Goal: Task Accomplishment & Management: Complete application form

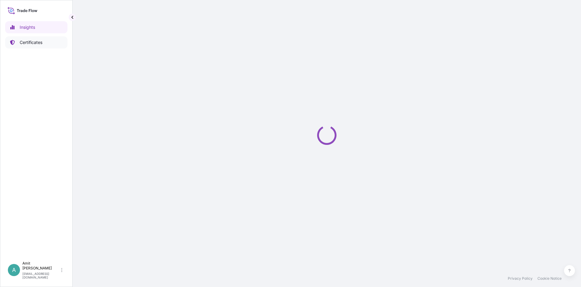
click at [37, 42] on p "Certificates" at bounding box center [31, 42] width 23 height 6
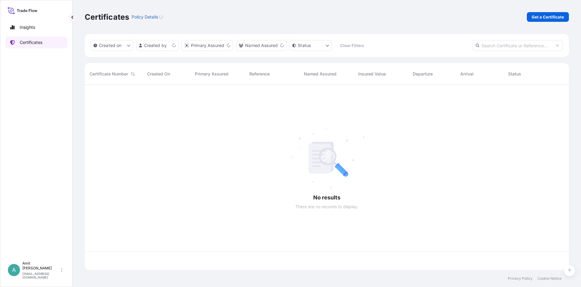
scroll to position [188, 485]
click at [540, 19] on p "Get a Certificate" at bounding box center [548, 17] width 32 height 6
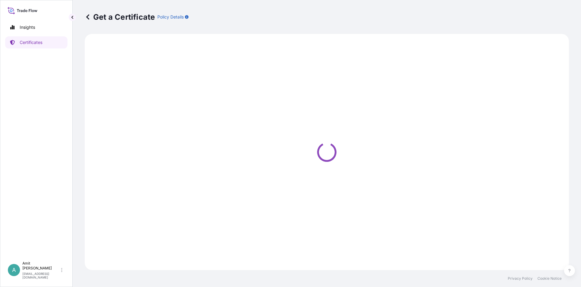
select select "Sea"
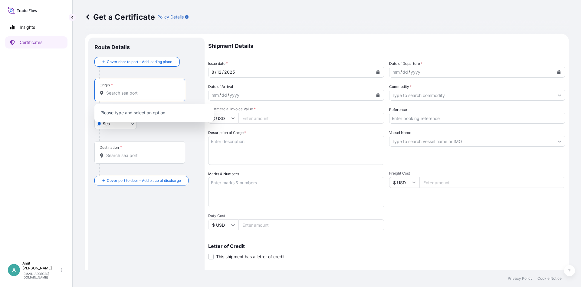
click at [143, 93] on input "Origin *" at bounding box center [141, 93] width 71 height 6
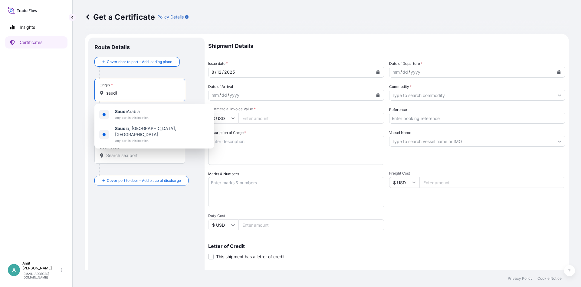
click at [140, 117] on span "Any port in this location" at bounding box center [132, 117] width 34 height 6
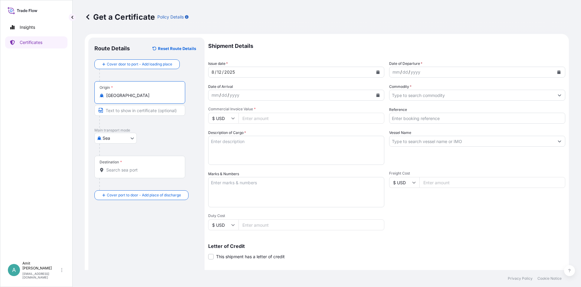
type input "[GEOGRAPHIC_DATA]"
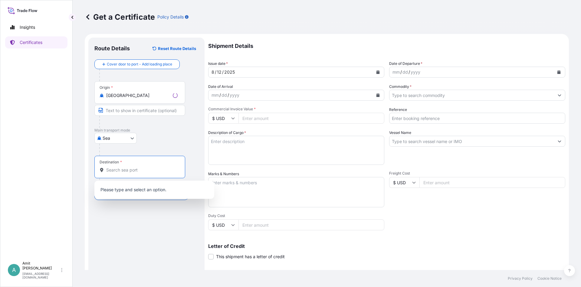
click at [120, 168] on input "Destination *" at bounding box center [141, 170] width 71 height 6
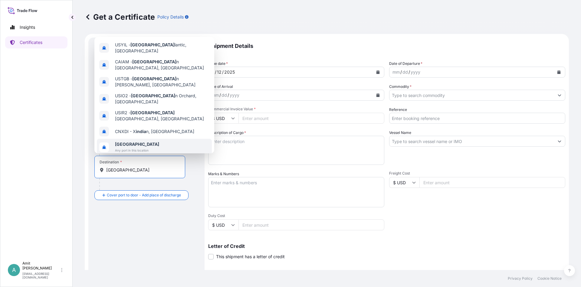
click at [127, 147] on span "Any port in this location" at bounding box center [137, 150] width 44 height 6
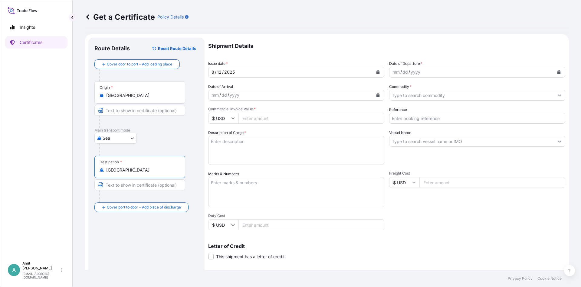
type input "[GEOGRAPHIC_DATA]"
click at [380, 71] on icon "Calendar" at bounding box center [378, 72] width 3 height 4
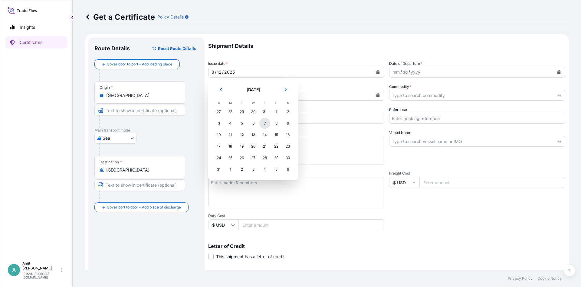
click at [265, 125] on div "7" at bounding box center [265, 123] width 11 height 11
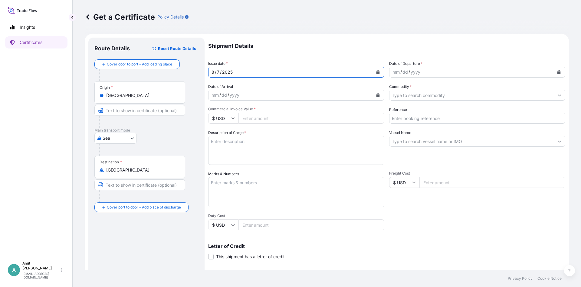
click at [560, 75] on button "Calendar" at bounding box center [559, 72] width 10 height 10
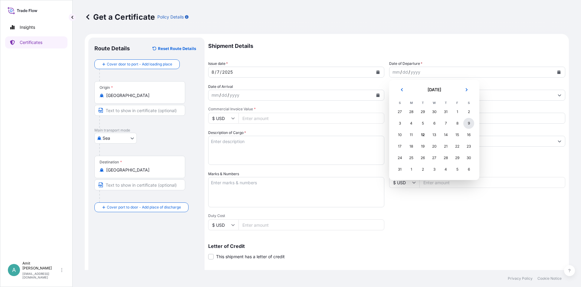
click at [468, 122] on div "9" at bounding box center [469, 123] width 11 height 11
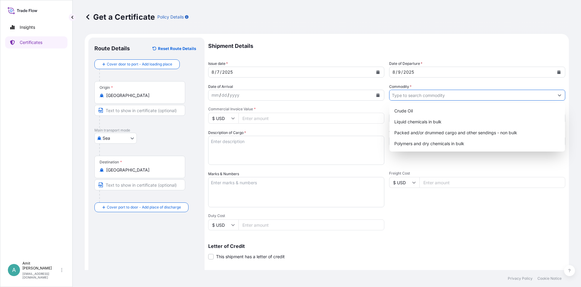
click at [422, 92] on input "Commodity *" at bounding box center [472, 95] width 165 height 11
click at [456, 142] on div "Polymers and dry chemicals in bulk" at bounding box center [477, 143] width 171 height 11
type input "Polymers and dry chemicals in bulk"
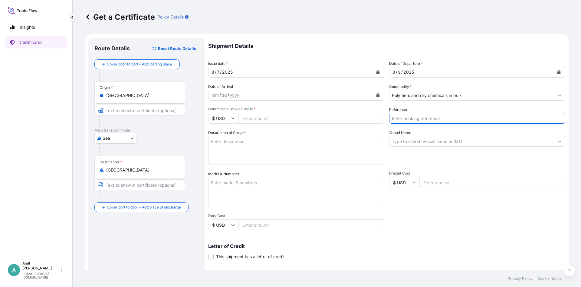
click at [435, 117] on input "Reference" at bounding box center [477, 118] width 176 height 11
type input "SO # 5013118541"
click at [285, 116] on input "Commercial Invoice Value *" at bounding box center [312, 118] width 146 height 11
type input "48015"
click at [412, 140] on input "Vessel Name" at bounding box center [472, 141] width 165 height 11
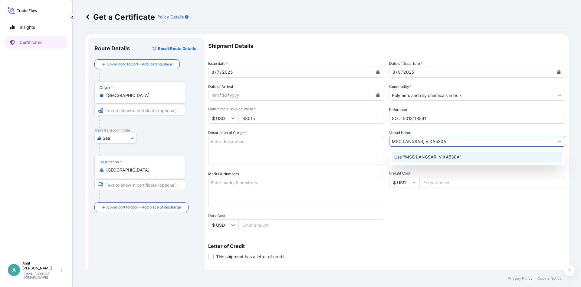
click at [437, 159] on p "Use "MSC LANGSAR, V.XA530A"" at bounding box center [428, 157] width 67 height 6
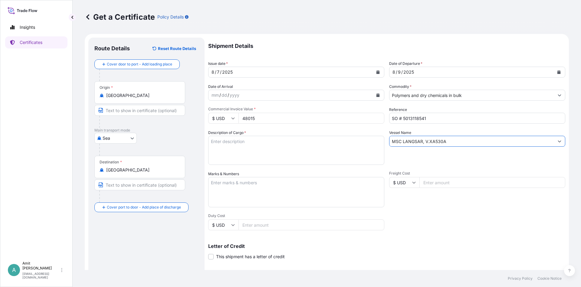
type input "MSC LANGSAR, V.XA530A"
click at [254, 150] on textarea "Description of Cargo *" at bounding box center [296, 150] width 176 height 29
paste textarea "49.500 MT OF POLYPROPYLENE MOPLEN HP3442"
click at [232, 141] on textarea "49.500 MT OF POLYPROPYLENE MOPLEN HP3442" at bounding box center [296, 150] width 176 height 29
click at [351, 145] on textarea "49.500 MTS OF POLYPROPYLENE MOPLEN HP3442" at bounding box center [296, 150] width 176 height 29
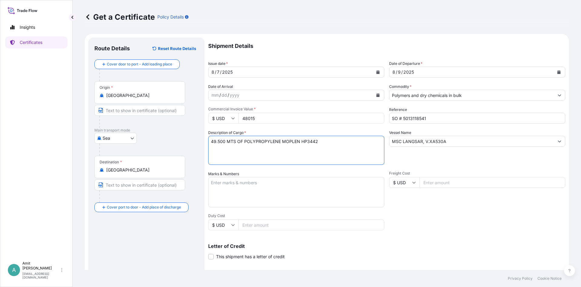
paste textarea "AS PER PURCHASE AND SALE CONTRACT NO 5013118541 DATE [DATE]."
click at [351, 149] on textarea "49.500 MTS OF POLYPROPYLENE MOPLEN HP3442 AS PER PURCHASE AND SALE CONTRACT NO …" at bounding box center [296, 150] width 176 height 29
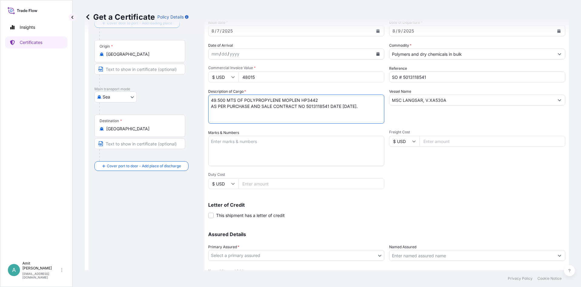
scroll to position [73, 0]
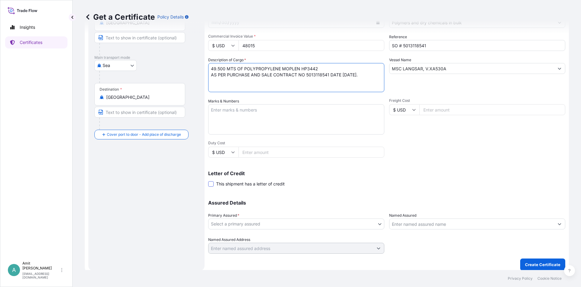
type textarea "49.500 MTS OF POLYPROPYLENE MOPLEN HP3442 AS PER PURCHASE AND SALE CONTRACT NO …"
click at [210, 184] on span at bounding box center [210, 183] width 5 height 5
click at [208, 180] on input "This shipment has a letter of credit" at bounding box center [208, 180] width 0 height 0
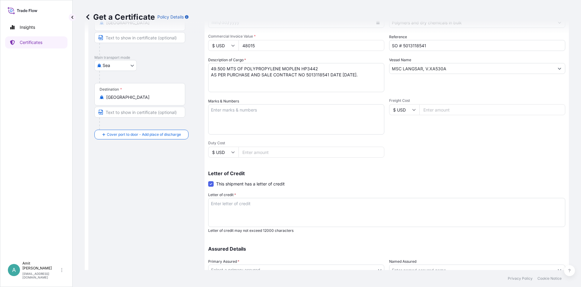
scroll to position [119, 0]
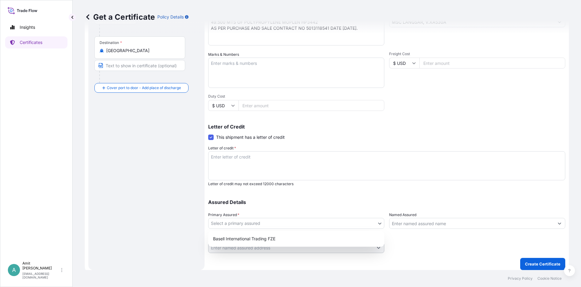
click at [270, 223] on body "Insights Certificates A [PERSON_NAME] [EMAIL_ADDRESS][DOMAIN_NAME] Get a Certif…" at bounding box center [290, 143] width 581 height 287
click at [253, 241] on div "Basell International Trading FZE" at bounding box center [296, 238] width 171 height 11
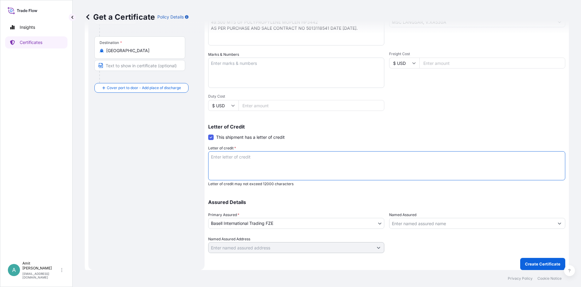
click at [264, 170] on textarea "Letter of credit *" at bounding box center [386, 165] width 357 height 29
paste textarea "MARINE INSURANCE POLICY OR CERTIFICATE(ORIGINAL PLUS COPY) IN NEGOTIABLE FORM D…"
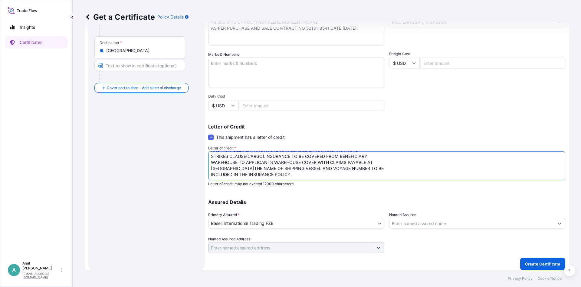
scroll to position [0, 0]
drag, startPoint x: 254, startPoint y: 157, endPoint x: 276, endPoint y: 156, distance: 21.8
click at [276, 156] on textarea "MARINE INSURANCE POLICY OR CERTIFICATE(ORIGINAL PLUS COPY) IN NEGOTIABLE FORM D…" at bounding box center [386, 165] width 357 height 29
drag, startPoint x: 282, startPoint y: 157, endPoint x: 338, endPoint y: 157, distance: 56.6
click at [338, 157] on textarea "MARINE INSURANCE CERTIFICATE(ORIGINAL PLUS COPY) IN NEGOTIABLE FORM DATED NOT L…" at bounding box center [386, 165] width 357 height 29
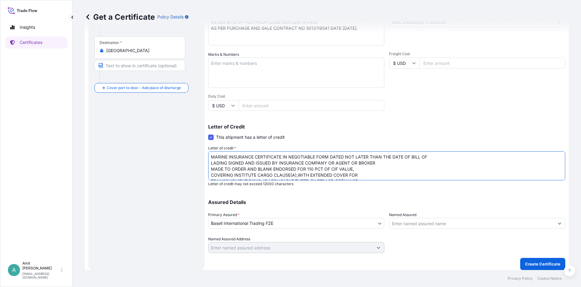
drag, startPoint x: 282, startPoint y: 156, endPoint x: 435, endPoint y: 154, distance: 152.6
click at [435, 154] on textarea "MARINE INSURANCE CERTIFICATE IN NEGOTIABLE FORM DATED NOT LATER THAN THE DATE O…" at bounding box center [386, 165] width 357 height 29
drag, startPoint x: 318, startPoint y: 156, endPoint x: 439, endPoint y: 155, distance: 121.1
click at [439, 155] on textarea "MARINE INSURANCE CERTIFICATE MADE TO ORDER AND BLANK ENDORSED FOR 110 PCT OF CI…" at bounding box center [386, 165] width 357 height 29
click at [474, 157] on textarea "MARINE INSURANCE CERTIFICATE MADE TO ORDER COVERING INSTITUTE CARGO CLAUSE(A),W…" at bounding box center [386, 165] width 357 height 29
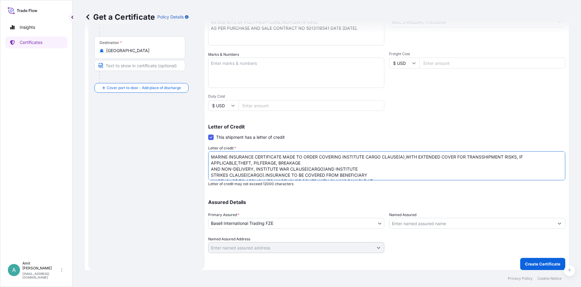
click at [238, 162] on textarea "MARINE INSURANCE CERTIFICATE MADE TO ORDER COVERING INSTITUTE CARGO CLAUSE(A),W…" at bounding box center [386, 165] width 357 height 29
click at [283, 163] on textarea "MARINE INSURANCE CERTIFICATE MADE TO ORDER COVERING INSTITUTE CARGO CLAUSE(A),W…" at bounding box center [386, 165] width 357 height 29
click at [423, 163] on textarea "MARINE INSURANCE CERTIFICATE MADE TO ORDER COVERING INSTITUTE CARGO CLAUSE(A),W…" at bounding box center [386, 165] width 357 height 29
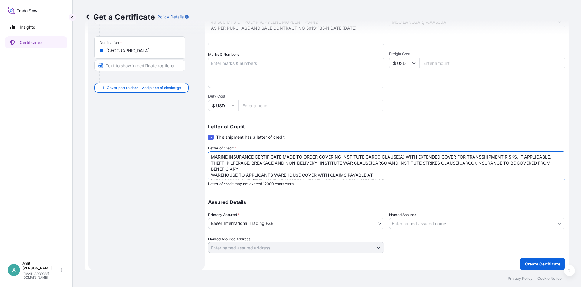
click at [477, 162] on textarea "MARINE INSURANCE CERTIFICATE MADE TO ORDER COVERING INSTITUTE CARGO CLAUSE(A),W…" at bounding box center [386, 165] width 357 height 29
drag, startPoint x: 505, startPoint y: 162, endPoint x: 517, endPoint y: 161, distance: 12.1
click at [517, 161] on textarea "MARINE INSURANCE CERTIFICATE MADE TO ORDER COVERING INSTITUTE CARGO CLAUSE(A),W…" at bounding box center [386, 165] width 357 height 29
click at [250, 170] on textarea "MARINE INSURANCE CERTIFICATE MADE TO ORDER COVERING INSTITUTE CARGO CLAUSE(A),W…" at bounding box center [386, 165] width 357 height 29
click at [409, 167] on textarea "MARINE INSURANCE CERTIFICATE MADE TO ORDER COVERING INSTITUTE CARGO CLAUSE(A),W…" at bounding box center [386, 165] width 357 height 29
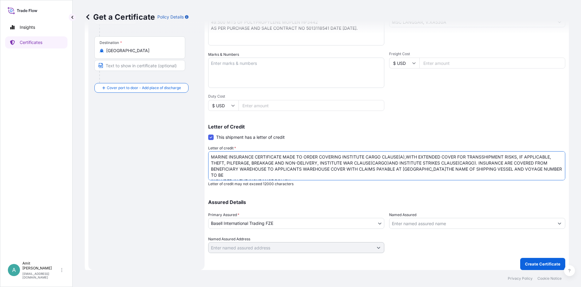
click at [414, 169] on textarea "MARINE INSURANCE CERTIFICATE MADE TO ORDER COVERING INSTITUTE CARGO CLAUSE(A),W…" at bounding box center [386, 165] width 357 height 29
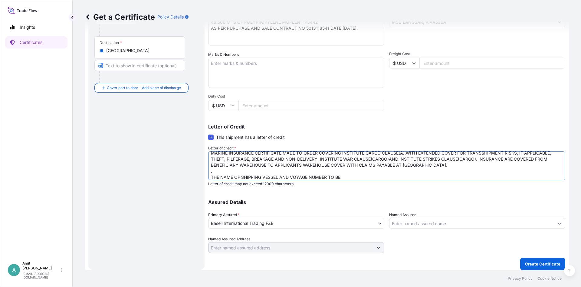
drag, startPoint x: 327, startPoint y: 177, endPoint x: 352, endPoint y: 178, distance: 25.2
click at [352, 178] on textarea "MARINE INSURANCE CERTIFICATE MADE TO ORDER COVERING INSTITUTE CARGO CLAUSE(A),W…" at bounding box center [386, 165] width 357 height 29
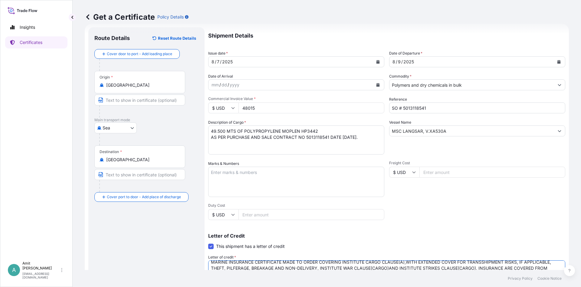
click at [444, 131] on input "MSC LANGSAR, V.XA530A" at bounding box center [472, 130] width 165 height 11
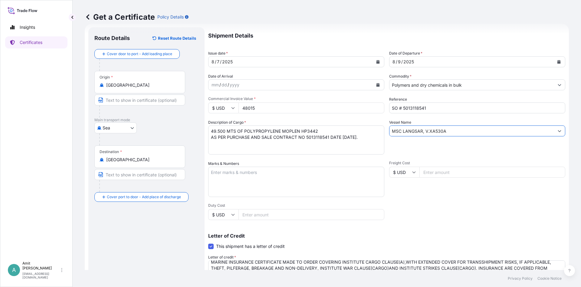
drag, startPoint x: 451, startPoint y: 132, endPoint x: 354, endPoint y: 135, distance: 96.6
click at [390, 135] on input "MSC LANGSAR, V.XA530A" at bounding box center [472, 130] width 165 height 11
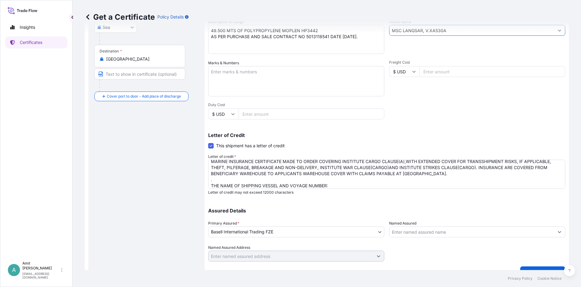
scroll to position [119, 0]
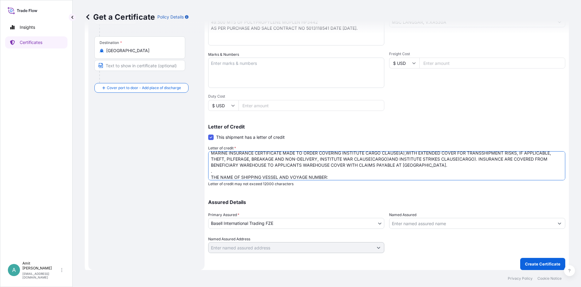
click at [338, 175] on textarea "MARINE INSURANCE CERTIFICATE MADE TO ORDER COVERING INSTITUTE CARGO CLAUSE(A),W…" at bounding box center [386, 165] width 357 height 29
paste textarea "MSC LANGSAR, V.XA530A"
drag, startPoint x: 329, startPoint y: 176, endPoint x: 359, endPoint y: 178, distance: 30.3
click at [359, 178] on textarea "MARINE INSURANCE CERTIFICATE MADE TO ORDER COVERING INSTITUTE CARGO CLAUSE(A),W…" at bounding box center [386, 165] width 357 height 29
click at [278, 176] on textarea "MARINE INSURANCE CERTIFICATE MADE TO ORDER COVERING INSTITUTE CARGO CLAUSE(A),W…" at bounding box center [386, 165] width 357 height 29
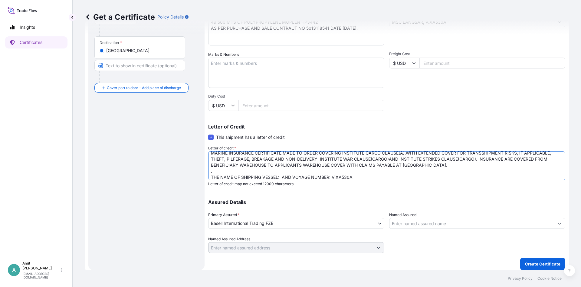
paste textarea "MSC LANGSAR"
click at [395, 177] on textarea "MARINE INSURANCE CERTIFICATE MADE TO ORDER COVERING INSTITUTE CARGO CLAUSE(A),W…" at bounding box center [386, 165] width 357 height 29
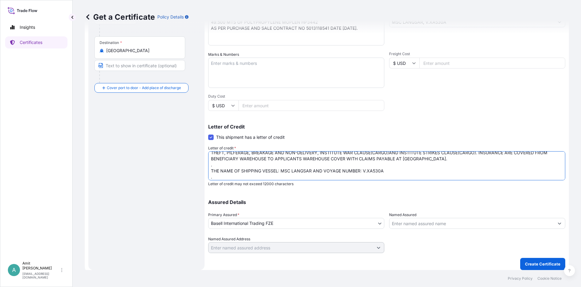
scroll to position [16, 0]
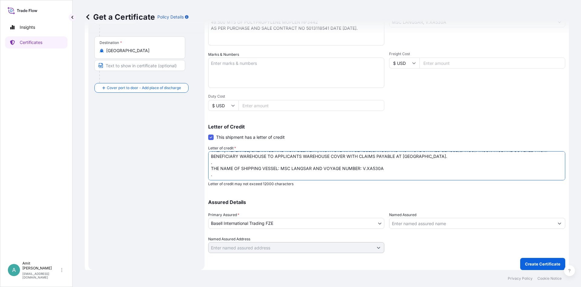
paste textarea "THE DOCUMENTARY CREDIT NUMBER: 07018FOSU2517201 AND DATE: 250621 ISSUED BY CANA…"
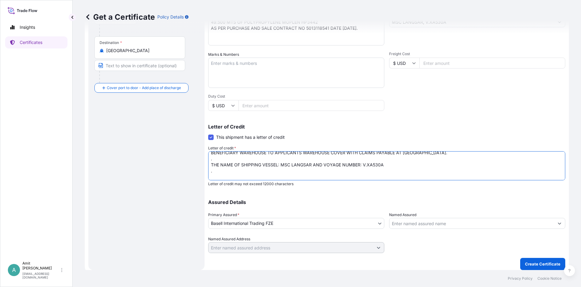
scroll to position [22, 0]
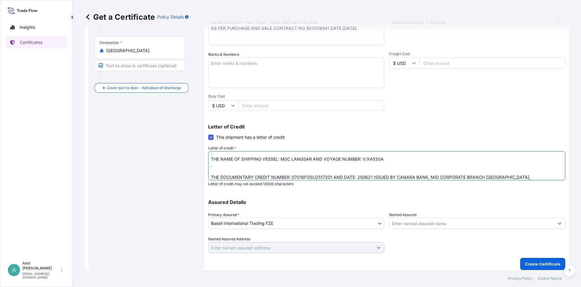
click at [239, 171] on textarea "MARINE INSURANCE CERTIFICATE MADE TO ORDER COVERING INSTITUTE CARGO CLAUSE(A),W…" at bounding box center [386, 165] width 357 height 29
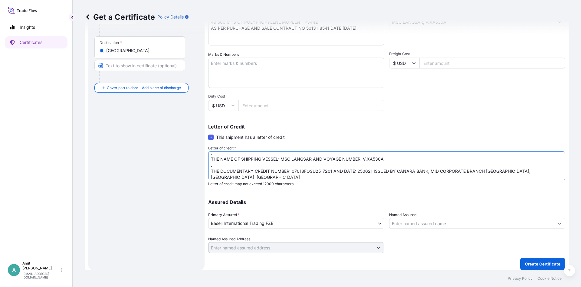
scroll to position [19, 0]
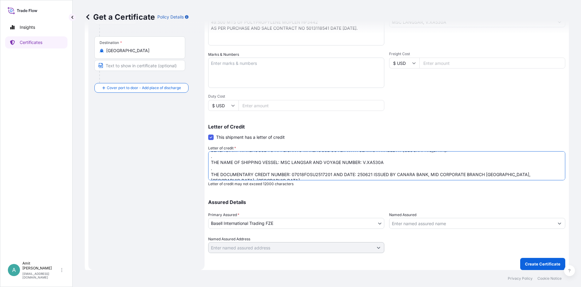
drag, startPoint x: 534, startPoint y: 174, endPoint x: 546, endPoint y: 176, distance: 11.5
click at [536, 175] on textarea "MARINE INSURANCE CERTIFICATE MADE TO ORDER COVERING INSTITUTE CARGO CLAUSE(A),W…" at bounding box center [386, 165] width 357 height 29
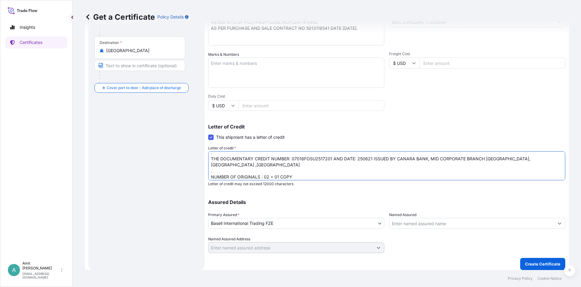
scroll to position [41, 0]
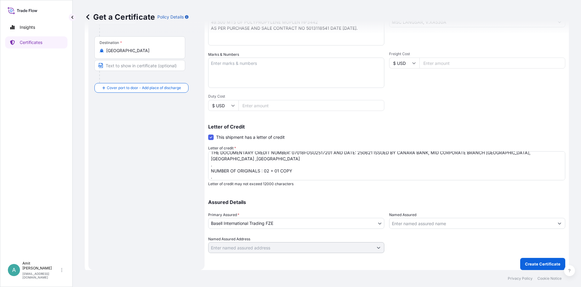
click at [219, 176] on textarea "MARINE INSURANCE CERTIFICATE MADE TO ORDER COVERING INSTITUTE CARGO CLAUSE(A),W…" at bounding box center [386, 165] width 357 height 29
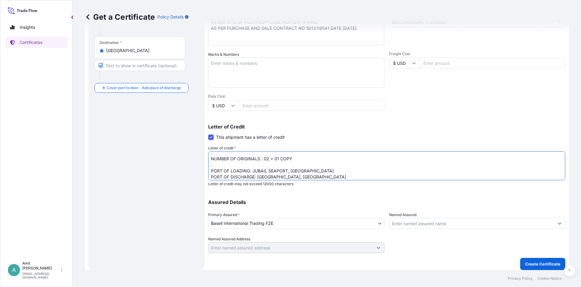
scroll to position [59, 0]
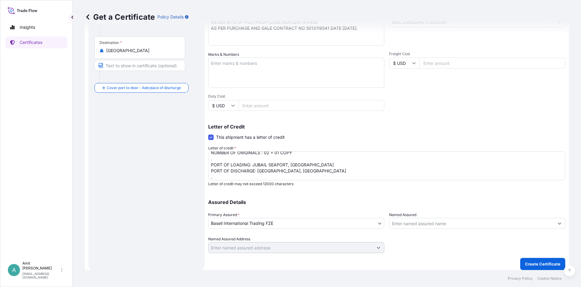
click at [253, 176] on textarea "MARINE INSURANCE CERTIFICATE MADE TO ORDER COVERING INSTITUTE CARGO CLAUSE(A),W…" at bounding box center [386, 165] width 357 height 29
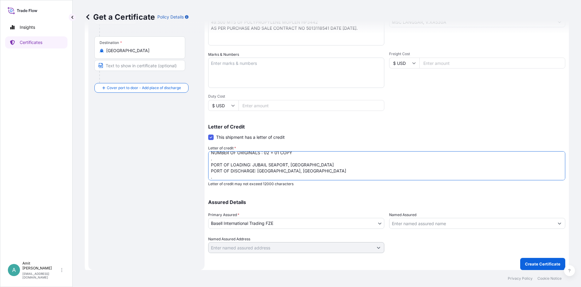
paste textarea "Insurance cover under this Insurance document is effective from: [DATE] . "[PER…"
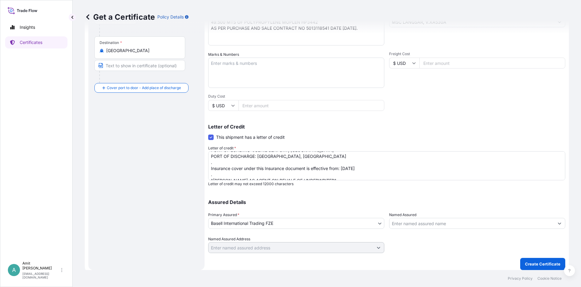
click at [346, 162] on textarea "MARINE INSURANCE CERTIFICATE MADE TO ORDER COVERING INSTITUTE CARGO CLAUSE(A),W…" at bounding box center [386, 165] width 357 height 29
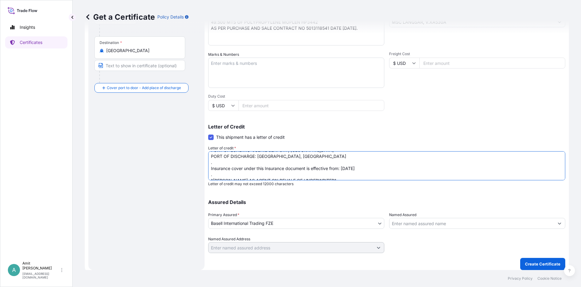
drag, startPoint x: 342, startPoint y: 162, endPoint x: 359, endPoint y: 162, distance: 17.0
click at [359, 162] on textarea "MARINE INSURANCE CERTIFICATE MADE TO ORDER COVERING INSTITUTE CARGO CLAUSE(A),W…" at bounding box center [386, 165] width 357 height 29
type textarea "MARINE INSURANCE CERTIFICATE MADE TO ORDER COVERING INSTITUTE CARGO CLAUSE(A),W…"
click at [530, 262] on p "Create Certificate" at bounding box center [542, 264] width 35 height 6
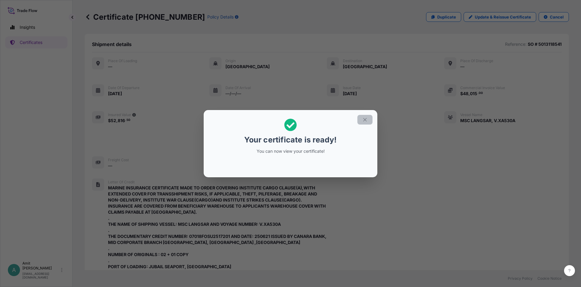
click at [366, 118] on icon "button" at bounding box center [364, 119] width 3 height 3
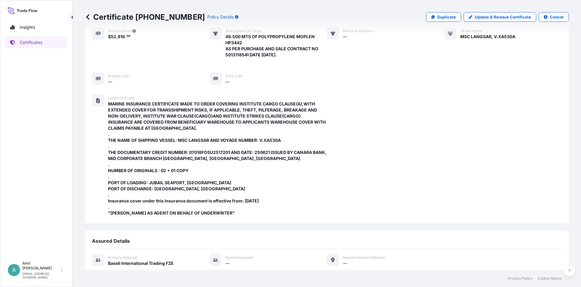
scroll to position [214, 0]
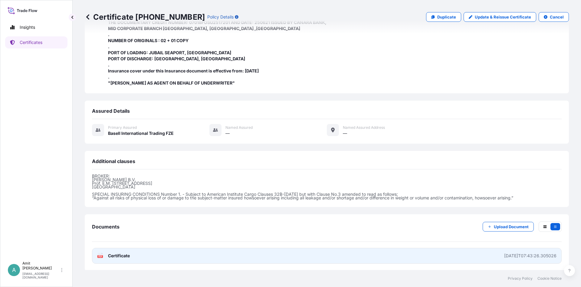
click at [129, 256] on span "Certificate" at bounding box center [119, 256] width 22 height 6
